Goal: Check status: Check status

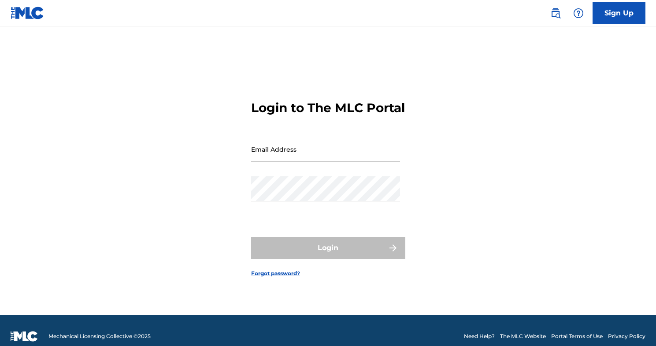
click at [329, 162] on input "Email Address" at bounding box center [325, 149] width 149 height 25
type input "[EMAIL_ADDRESS][DOMAIN_NAME]"
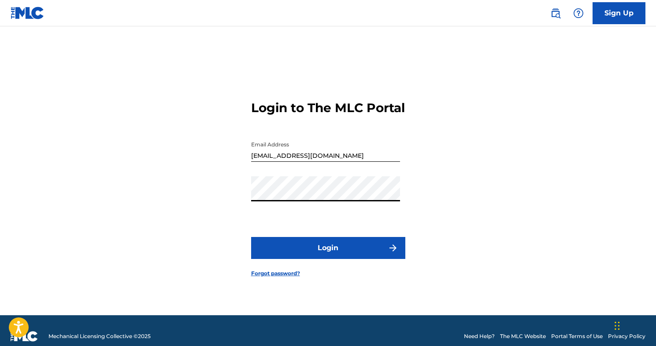
click at [313, 258] on button "Login" at bounding box center [328, 248] width 154 height 22
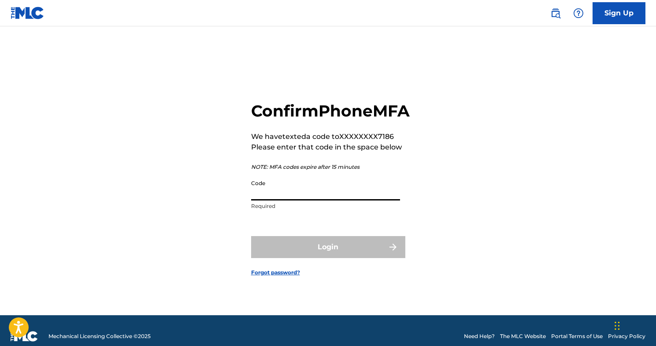
click at [321, 201] on input "Code" at bounding box center [325, 188] width 149 height 25
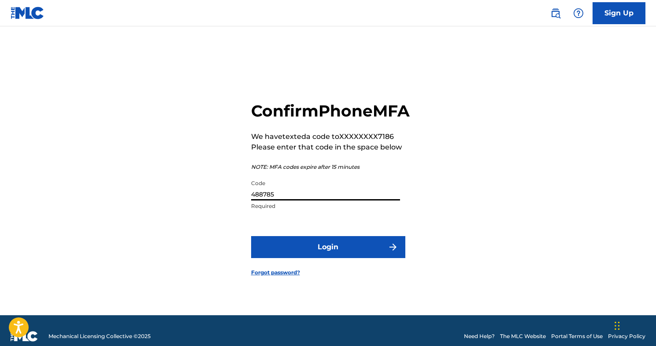
type input "488785"
click at [251, 236] on button "Login" at bounding box center [328, 247] width 154 height 22
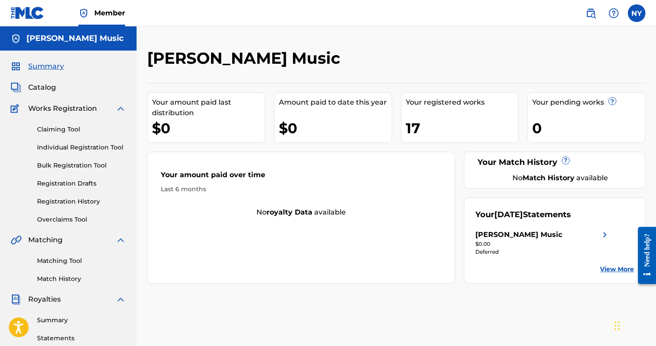
click at [44, 87] on span "Catalog" at bounding box center [42, 87] width 28 height 11
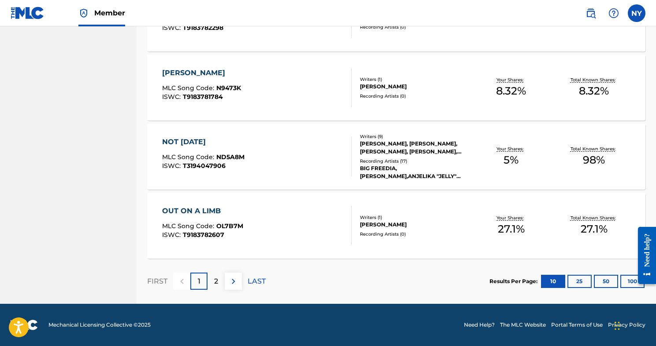
click at [217, 281] on p "2" at bounding box center [216, 281] width 4 height 11
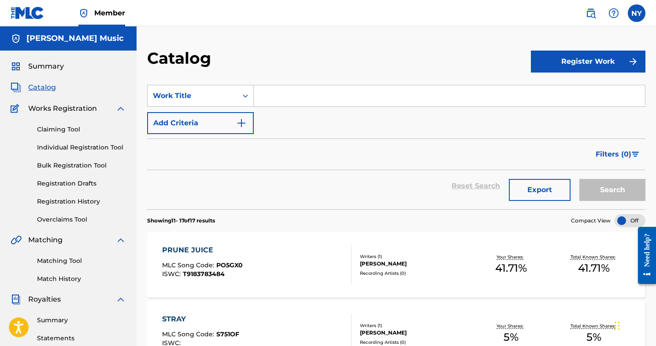
click at [116, 110] on img at bounding box center [120, 108] width 11 height 11
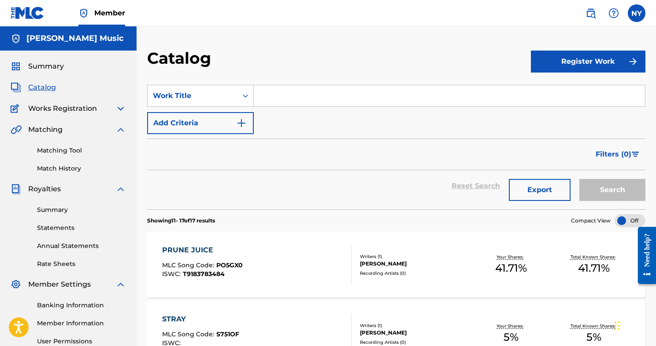
click at [83, 110] on span "Works Registration" at bounding box center [62, 108] width 69 height 11
click at [40, 87] on span "Catalog" at bounding box center [42, 87] width 28 height 11
click at [121, 109] on img at bounding box center [120, 108] width 11 height 11
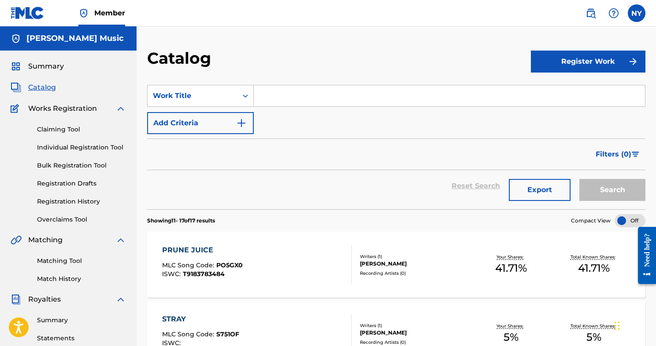
click at [70, 203] on link "Registration History" at bounding box center [81, 201] width 89 height 9
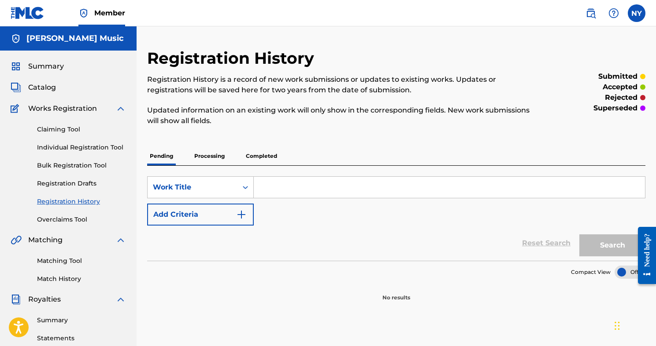
click at [206, 162] on p "Processing" at bounding box center [210, 156] width 36 height 18
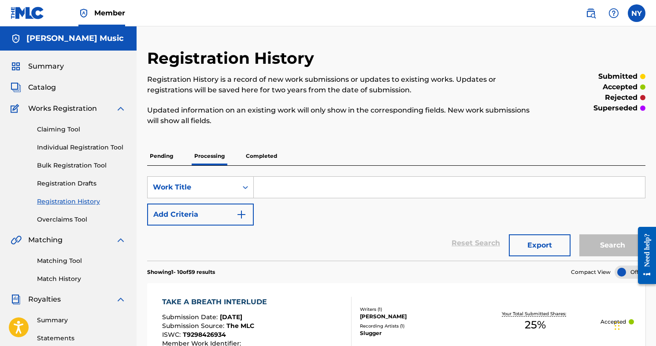
click at [262, 159] on p "Completed" at bounding box center [261, 156] width 37 height 18
